Goal: Information Seeking & Learning: Learn about a topic

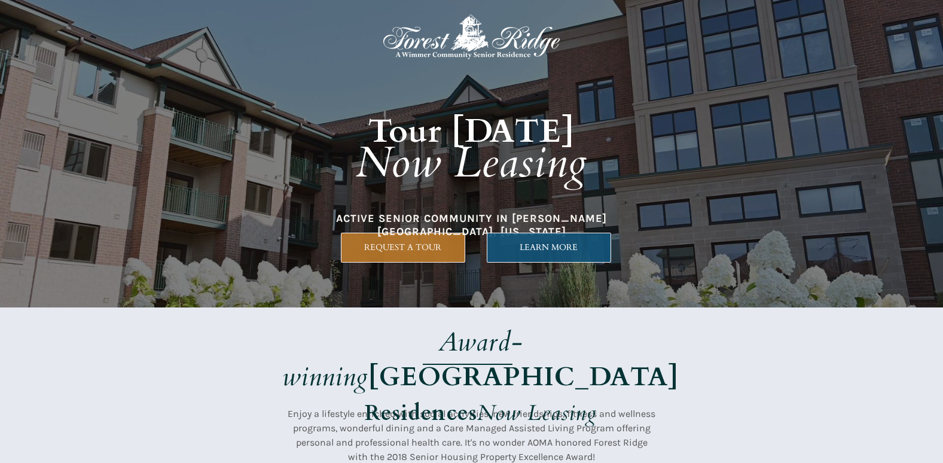
click at [554, 252] on span "LEARN MORE" at bounding box center [549, 247] width 123 height 10
